Goal: Information Seeking & Learning: Learn about a topic

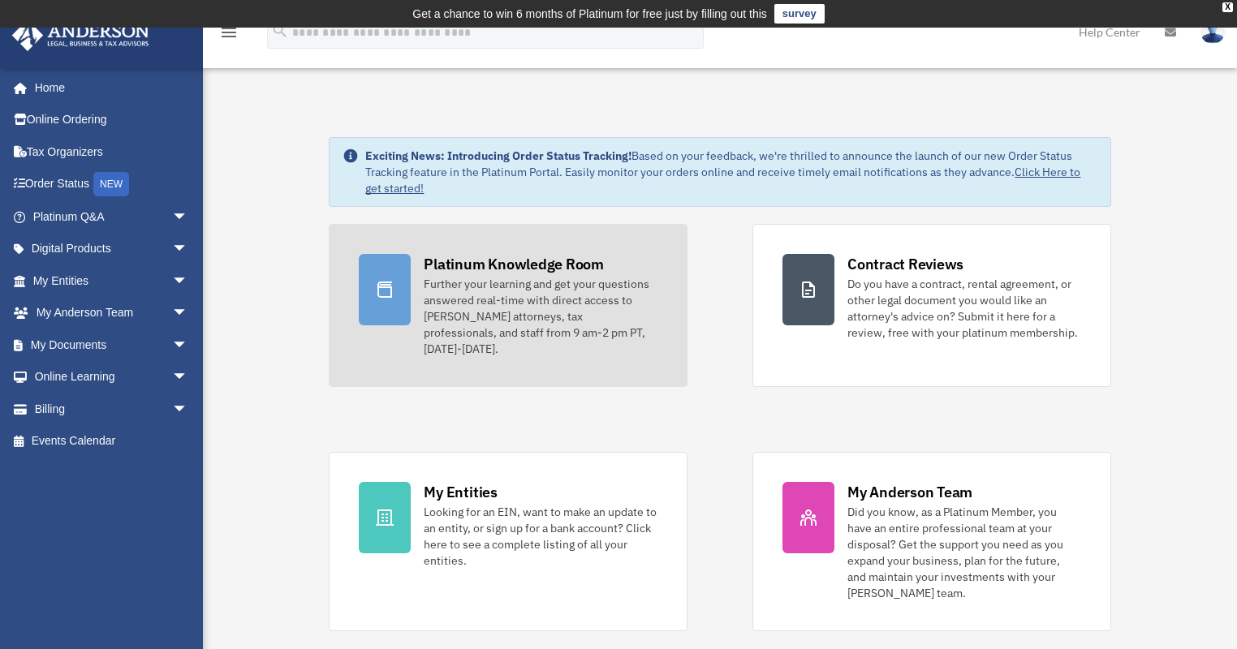
click at [484, 260] on div "Platinum Knowledge Room" at bounding box center [514, 264] width 180 height 20
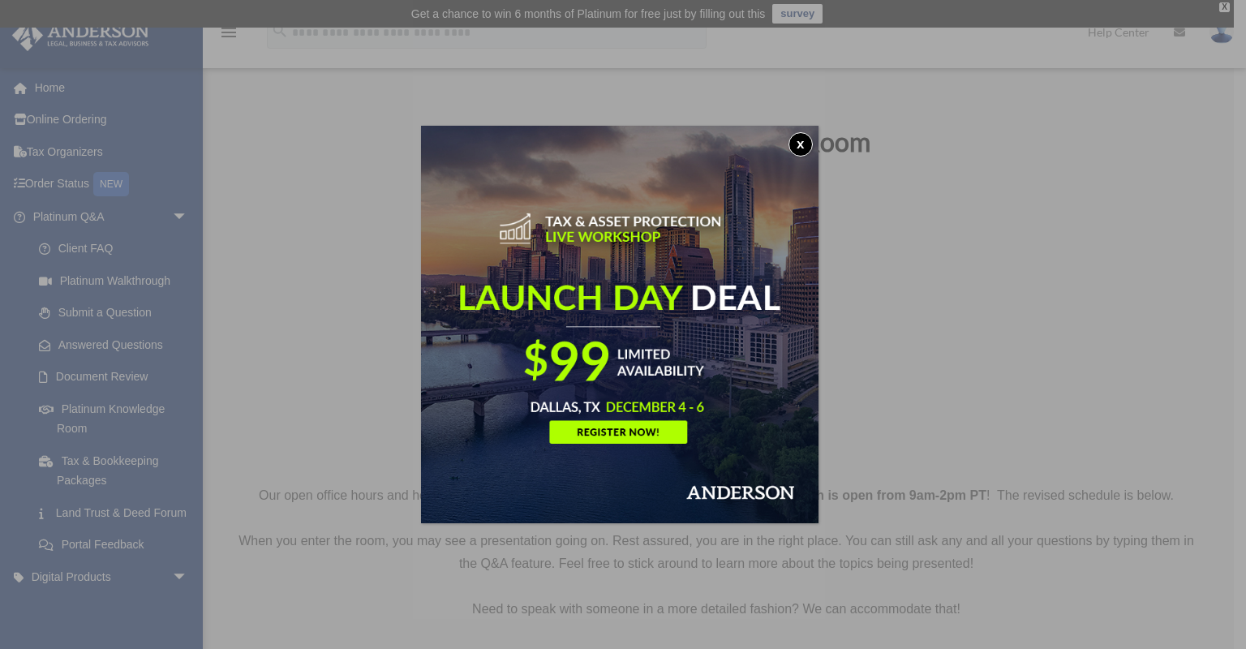
click at [807, 139] on button "x" at bounding box center [801, 144] width 24 height 24
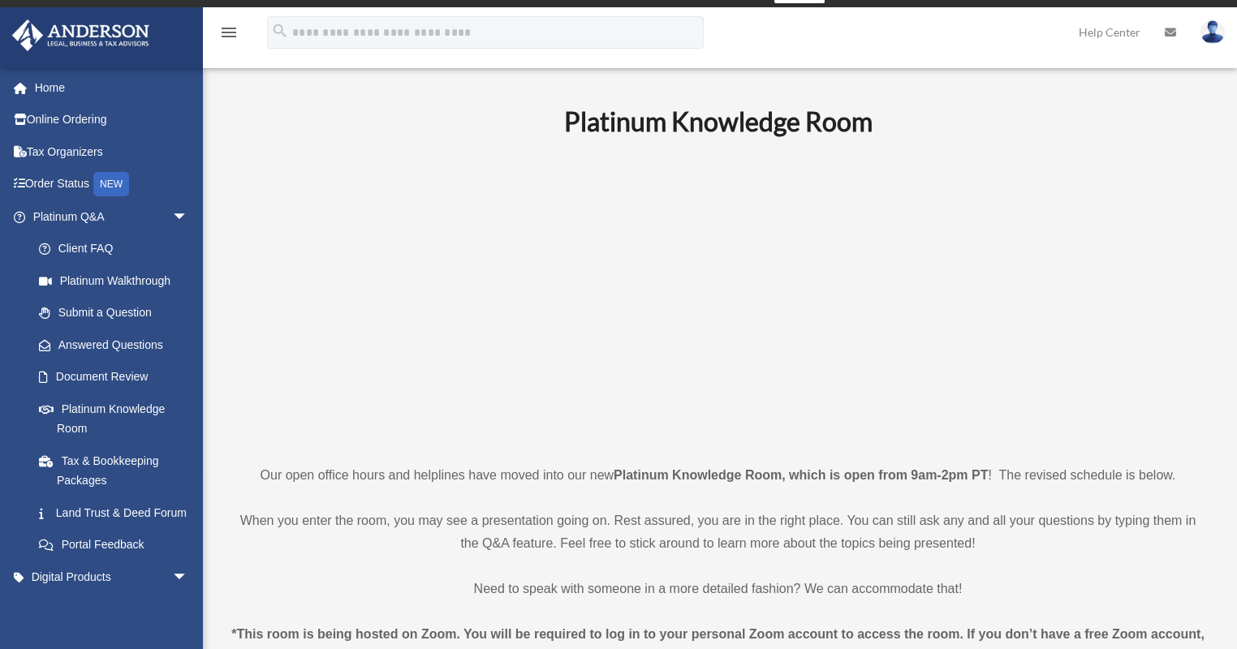
scroll to position [23, 0]
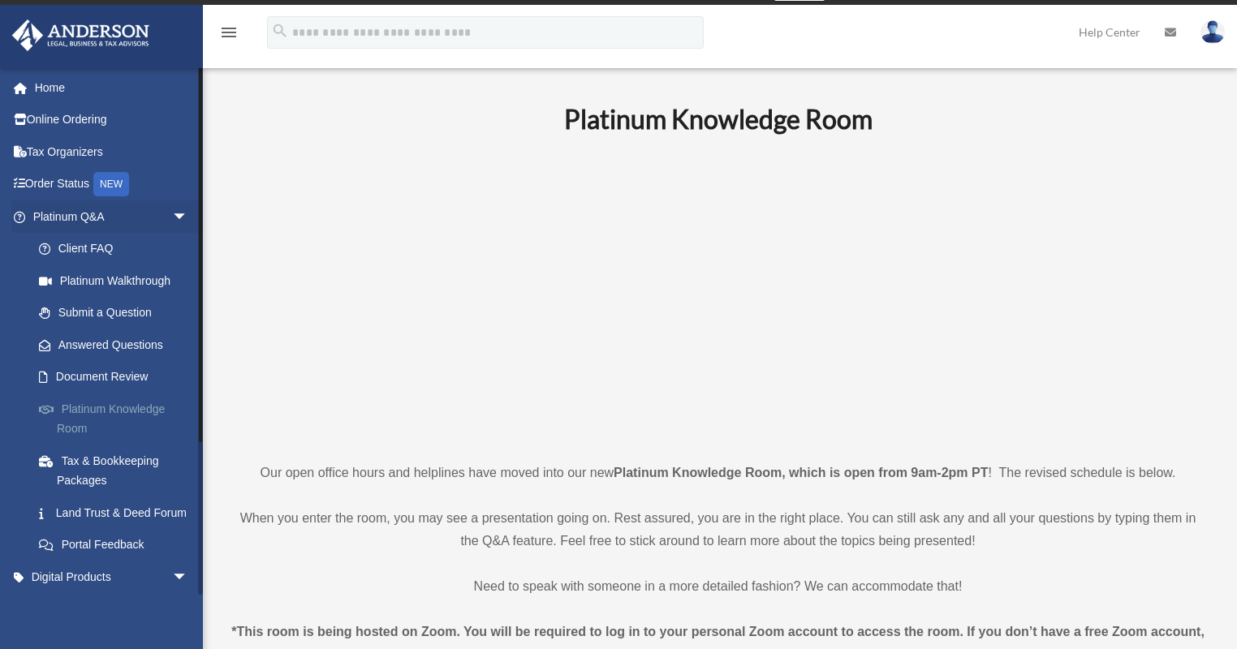
click at [114, 407] on link "Platinum Knowledge Room" at bounding box center [118, 419] width 190 height 52
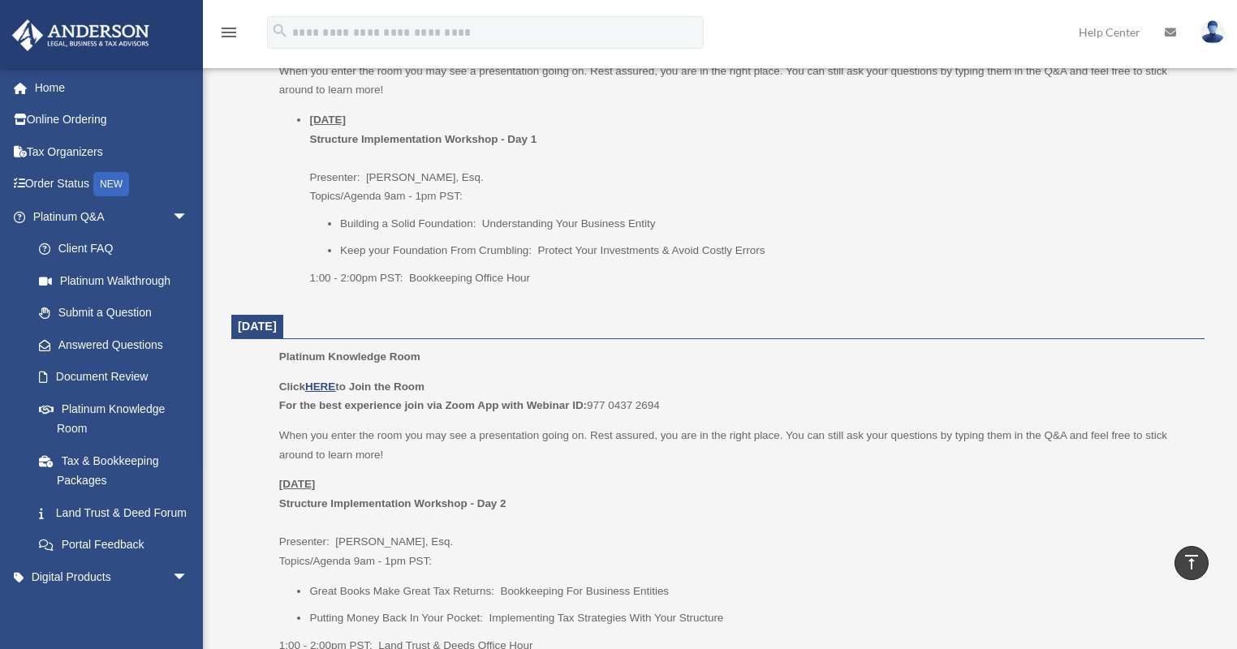
scroll to position [553, 0]
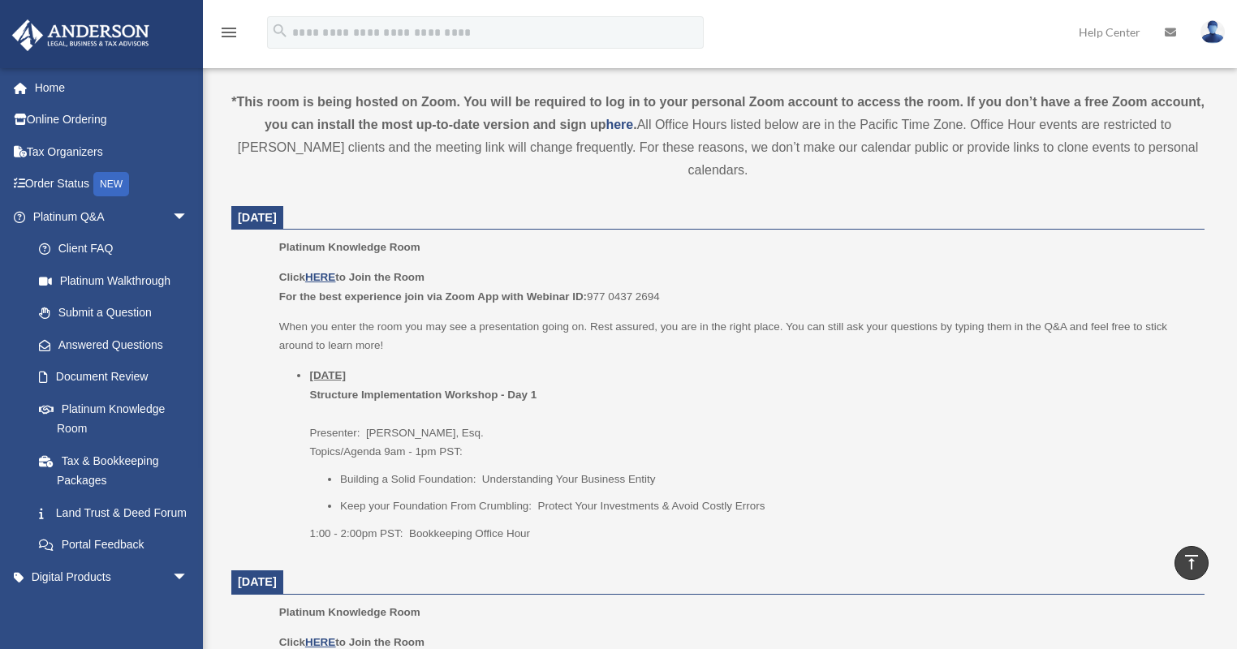
click at [277, 575] on span "[DATE]" at bounding box center [257, 581] width 39 height 13
click at [346, 369] on u "[DATE]" at bounding box center [327, 375] width 37 height 12
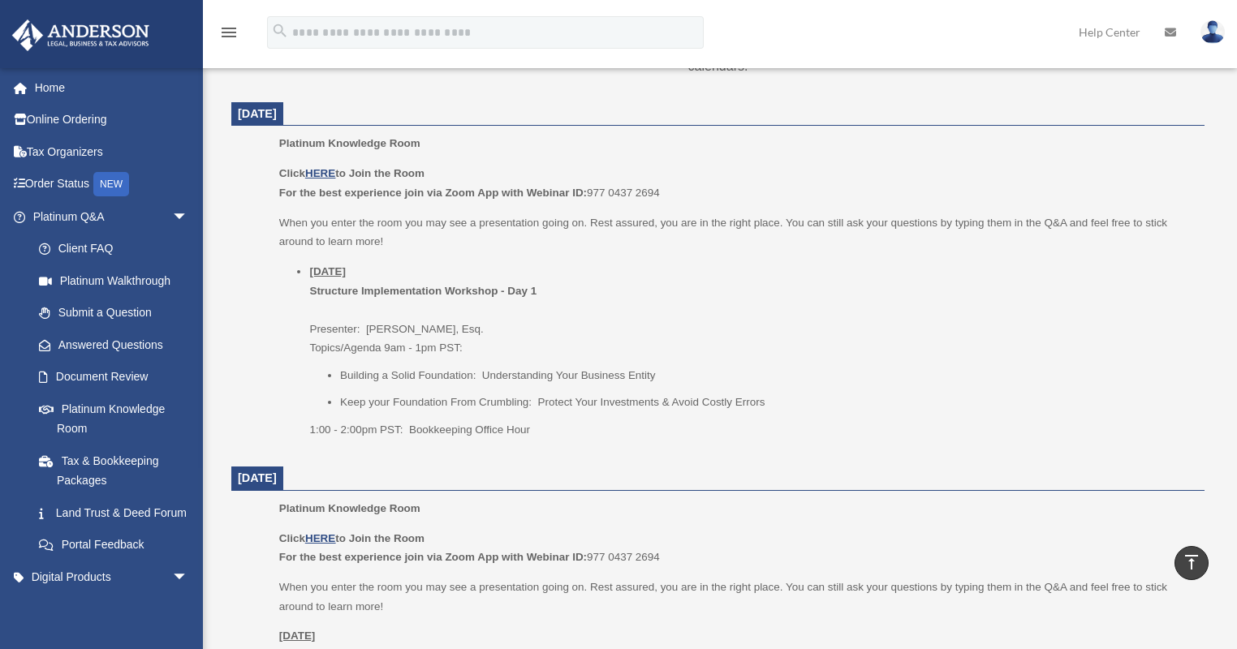
scroll to position [600, 0]
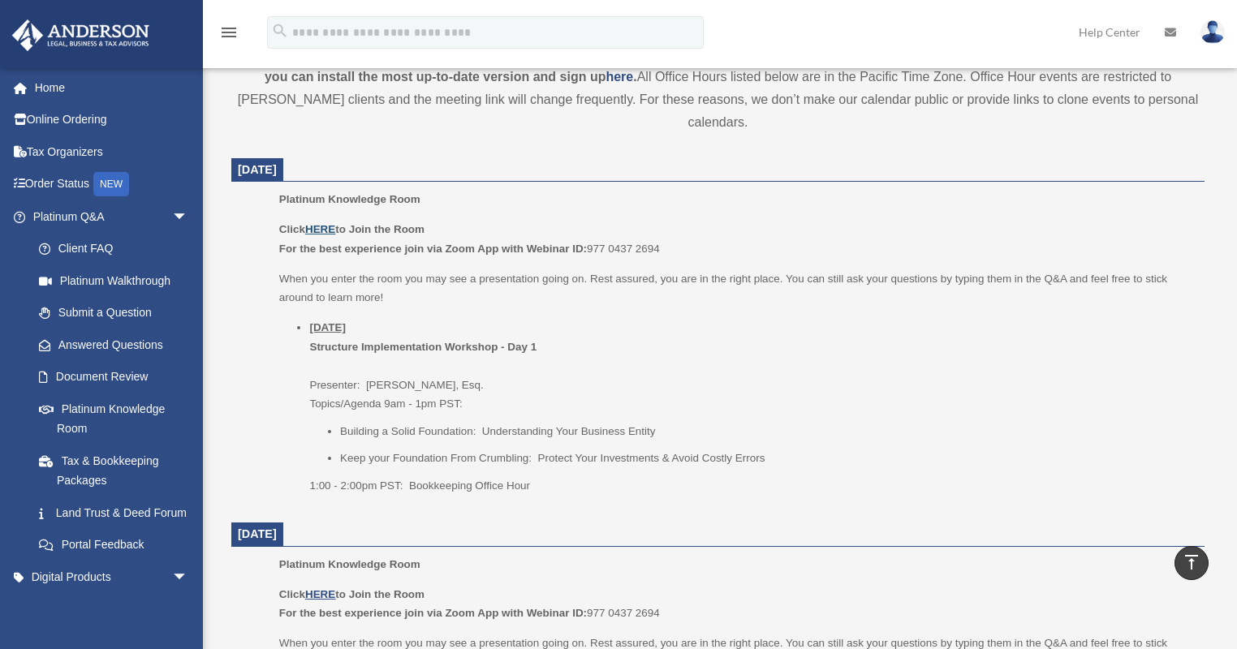
click at [325, 223] on u "HERE" at bounding box center [320, 229] width 30 height 12
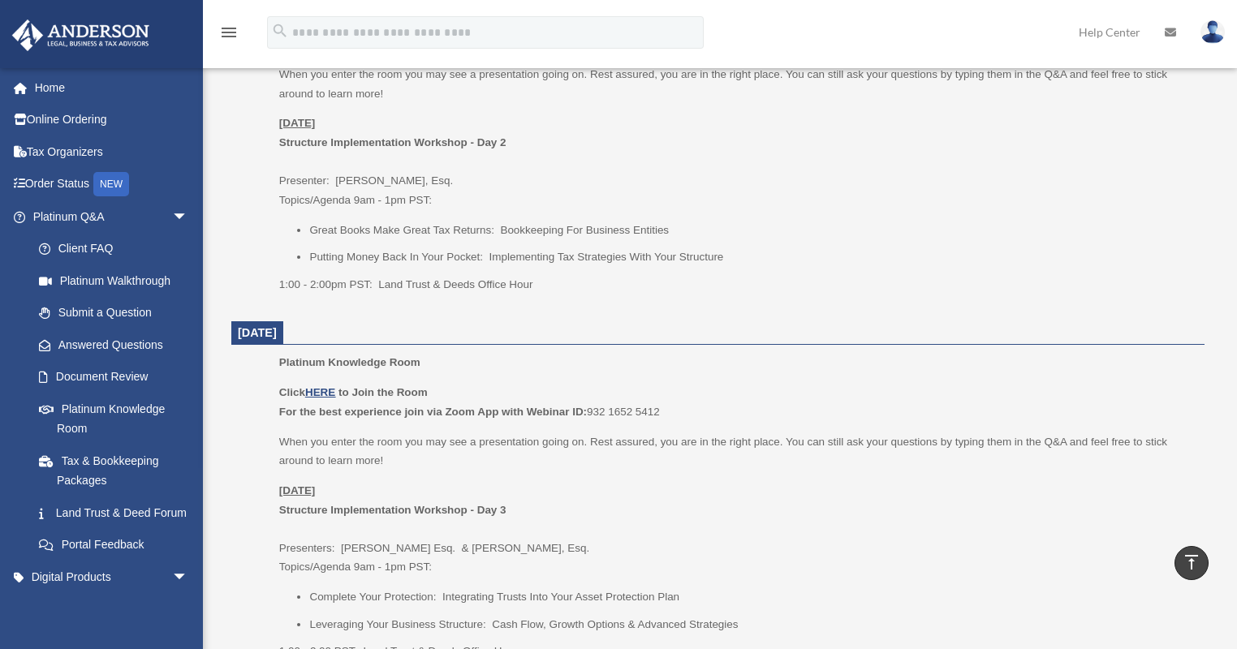
scroll to position [547, 0]
